Goal: Information Seeking & Learning: Find specific fact

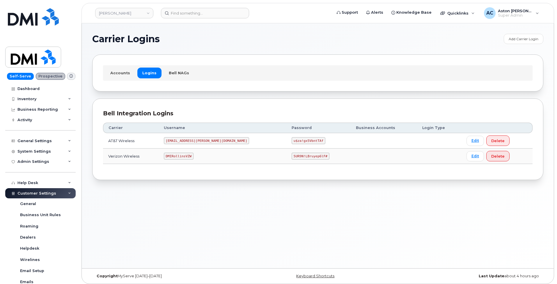
click at [292, 156] on code "5UR9N!LBruyep6lF#" at bounding box center [311, 155] width 38 height 7
copy code "5UR9N!LBruyep6lF#"
click at [187, 140] on code "[EMAIL_ADDRESS][PERSON_NAME][DOMAIN_NAME]" at bounding box center [207, 140] width 86 height 7
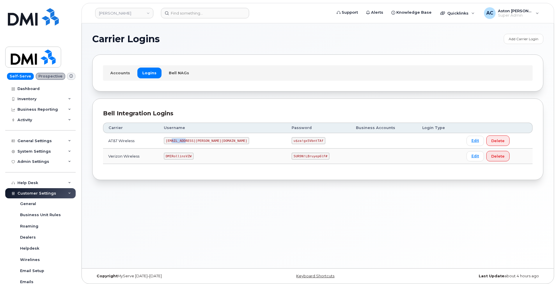
click at [187, 140] on code "[EMAIL_ADDRESS][PERSON_NAME][DOMAIN_NAME]" at bounding box center [207, 140] width 86 height 7
copy code "[EMAIL_ADDRESS][PERSON_NAME][DOMAIN_NAME]"
click at [292, 140] on code "u$za!gx5VbntTAf" at bounding box center [309, 140] width 34 height 7
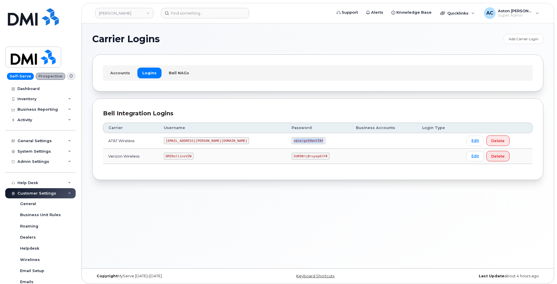
click at [292, 140] on code "u$za!gx5VbntTAf" at bounding box center [309, 140] width 34 height 7
copy code "u$za!gx5VbntTAf"
